Goal: Transaction & Acquisition: Purchase product/service

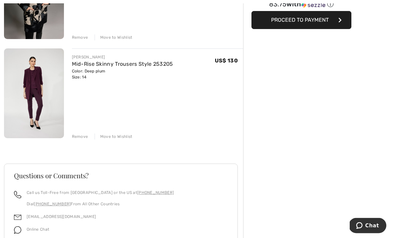
scroll to position [138, 0]
click at [114, 40] on div "Move to Wishlist" at bounding box center [114, 37] width 38 height 6
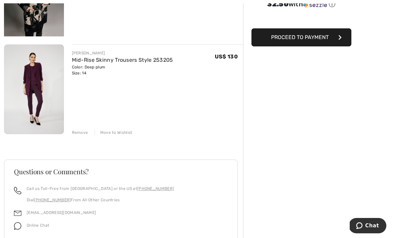
scroll to position [90, 0]
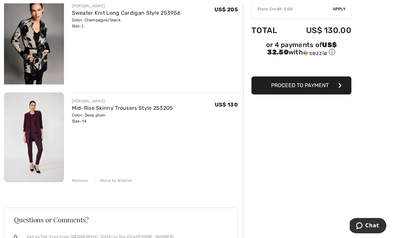
click at [32, 233] on p "Call us Toll-Free from Canada or the US at +1 (888) 605-5525" at bounding box center [100, 236] width 147 height 6
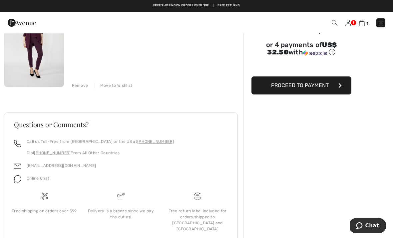
click at [32, 71] on img at bounding box center [34, 42] width 60 height 90
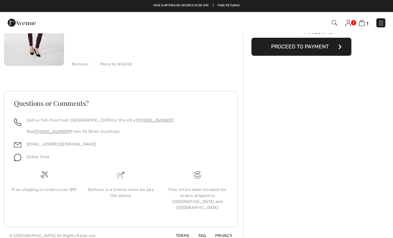
click at [383, 21] on div "Order Summary Details Items ( 1 ) US$ 130.00 Promo code US$ 0.00 Shipping Free …" at bounding box center [318, 82] width 150 height 322
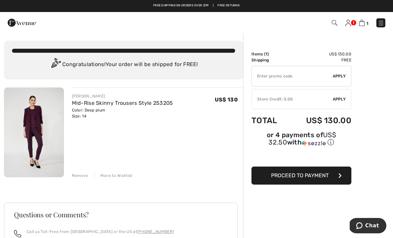
click at [379, 26] on img at bounding box center [381, 23] width 7 height 7
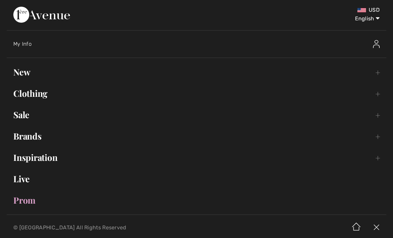
click at [378, 91] on link "Clothing Toggle submenu" at bounding box center [197, 93] width 380 height 15
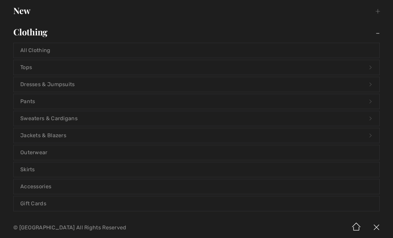
scroll to position [62, 0]
click at [25, 68] on link "Tops Open submenu" at bounding box center [197, 66] width 366 height 15
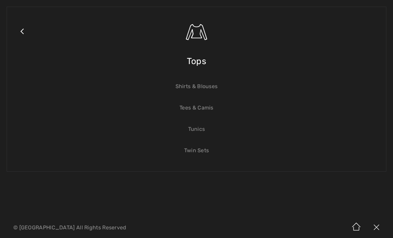
click at [207, 113] on link "Tees & Camis" at bounding box center [197, 107] width 366 height 15
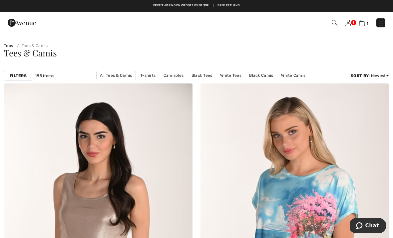
click at [18, 76] on strong "Filters" at bounding box center [18, 76] width 17 height 6
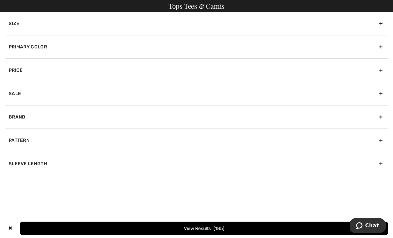
click at [383, 47] on div "Primary Color" at bounding box center [196, 46] width 383 height 23
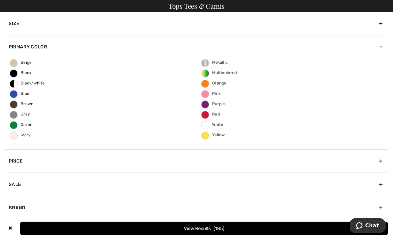
click at [230, 104] on div "Beige Black Black/white Blue Brown Gray Green Ivory Metallic Multicolored Orang…" at bounding box center [196, 103] width 383 height 91
click at [210, 112] on span "Red" at bounding box center [211, 114] width 18 height 5
click at [0, 0] on input "Red" at bounding box center [0, 0] width 0 height 0
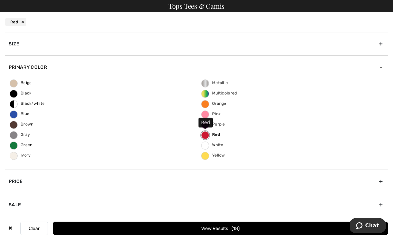
click at [211, 133] on span "Red" at bounding box center [211, 134] width 19 height 5
click at [0, 0] on input "Red" at bounding box center [0, 0] width 0 height 0
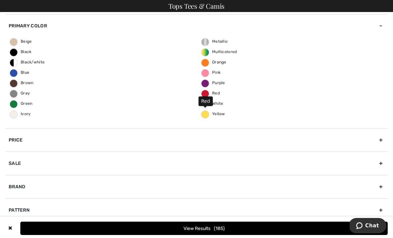
scroll to position [21, 0]
click at [224, 83] on span "Purple" at bounding box center [214, 82] width 24 height 5
click at [0, 0] on input "Purple" at bounding box center [0, 0] width 0 height 0
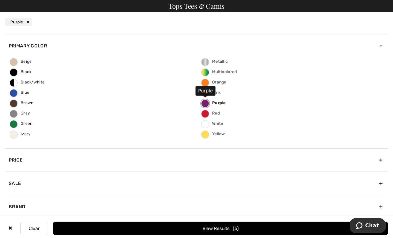
click at [240, 233] on button "View Results 5" at bounding box center [220, 227] width 335 height 13
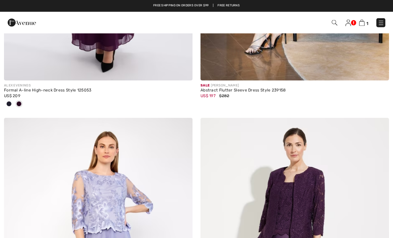
scroll to position [4232, 0]
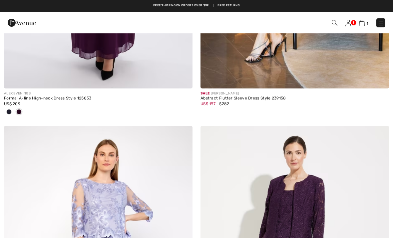
click at [380, 22] on img at bounding box center [381, 23] width 7 height 7
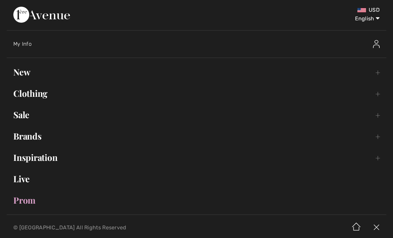
click at [379, 93] on link "Clothing Toggle submenu" at bounding box center [197, 93] width 380 height 15
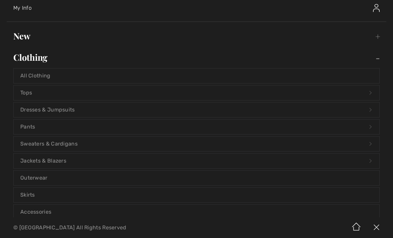
scroll to position [98, 0]
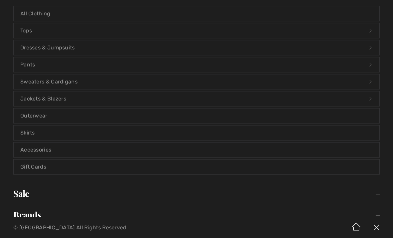
click at [24, 31] on link "Tops Open submenu" at bounding box center [197, 30] width 366 height 15
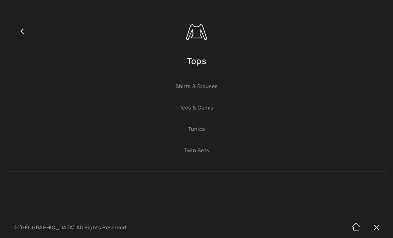
click at [213, 82] on link "Shirts & Blouses" at bounding box center [197, 86] width 366 height 15
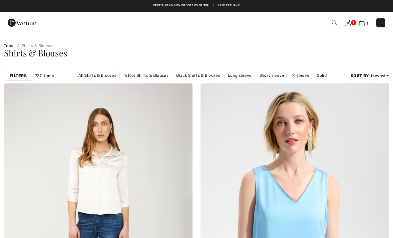
checkbox input "true"
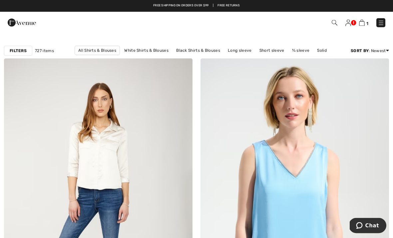
scroll to position [22, 0]
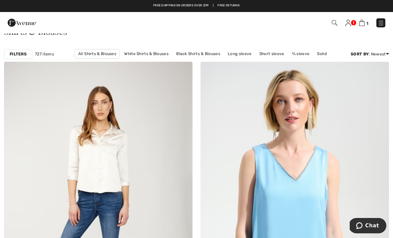
click at [19, 55] on strong "Filters" at bounding box center [18, 54] width 17 height 6
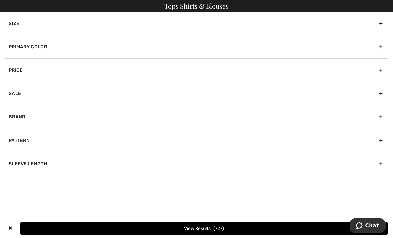
click at [384, 45] on div "Primary Color" at bounding box center [196, 46] width 383 height 23
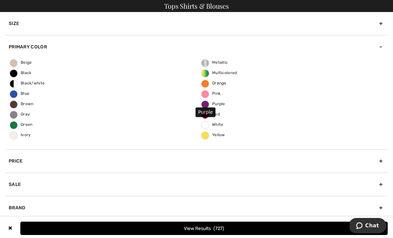
click at [224, 105] on span "Purple" at bounding box center [214, 103] width 24 height 5
click at [0, 0] on input "Purple" at bounding box center [0, 0] width 0 height 0
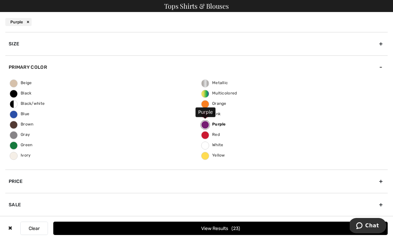
click at [285, 235] on button "View Results 23" at bounding box center [220, 227] width 335 height 13
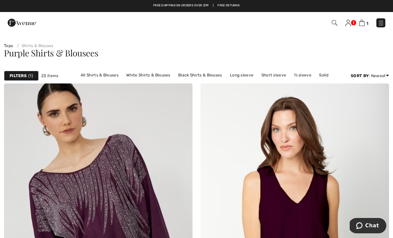
click at [365, 23] on img at bounding box center [362, 23] width 6 height 6
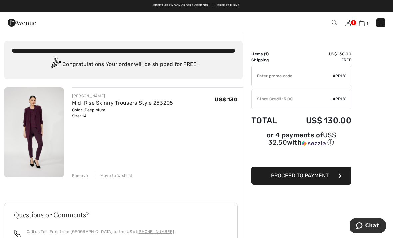
click at [36, 114] on img at bounding box center [34, 132] width 60 height 90
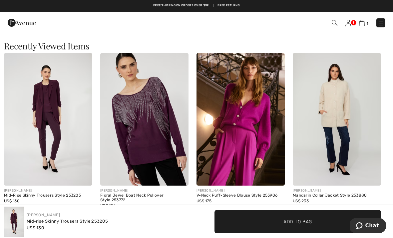
scroll to position [555, 0]
